Goal: Task Accomplishment & Management: Complete application form

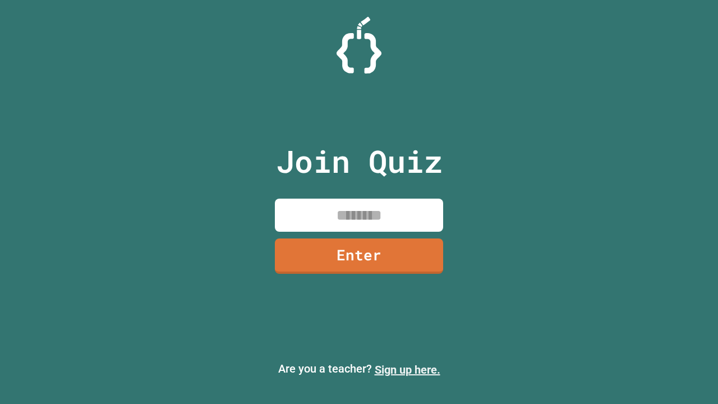
click at [407, 370] on link "Sign up here." at bounding box center [408, 369] width 66 height 13
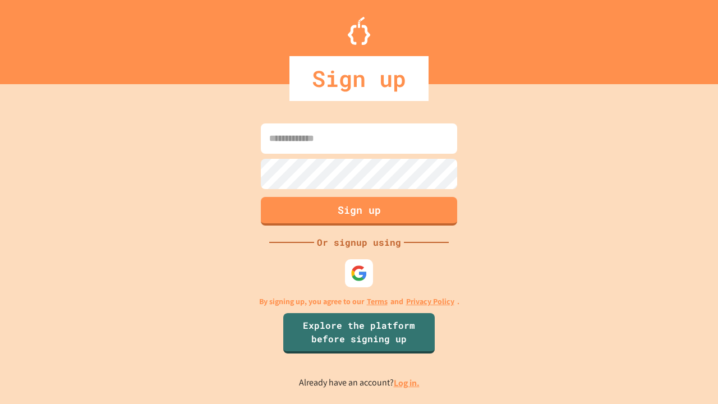
click at [407, 383] on link "Log in." at bounding box center [407, 383] width 26 height 12
